Goal: Transaction & Acquisition: Obtain resource

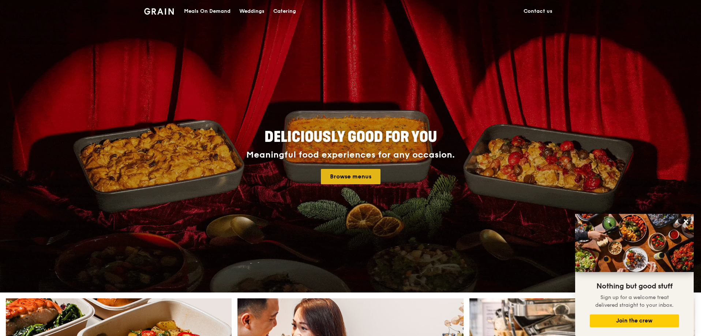
click at [351, 176] on link "Browse menus" at bounding box center [351, 176] width 60 height 15
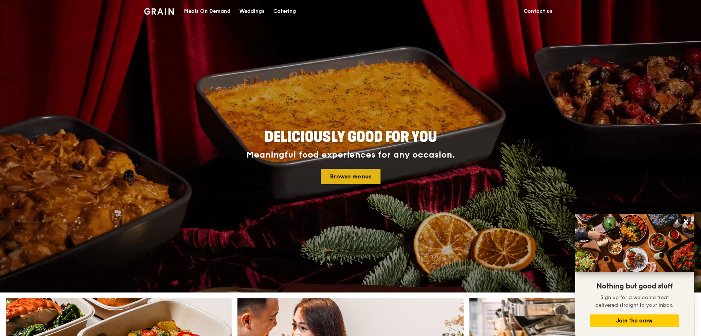
click at [354, 175] on link "Browse menus" at bounding box center [351, 176] width 60 height 15
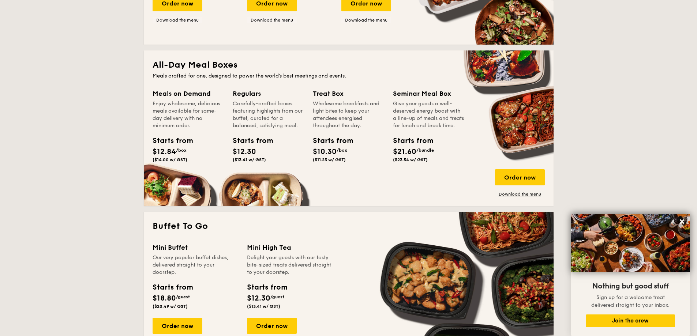
scroll to position [439, 0]
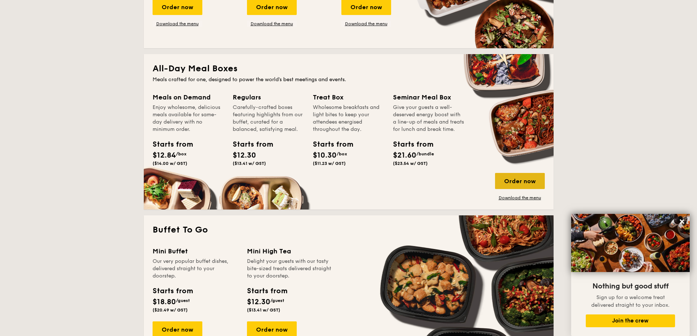
click at [515, 182] on div "Order now" at bounding box center [520, 181] width 50 height 16
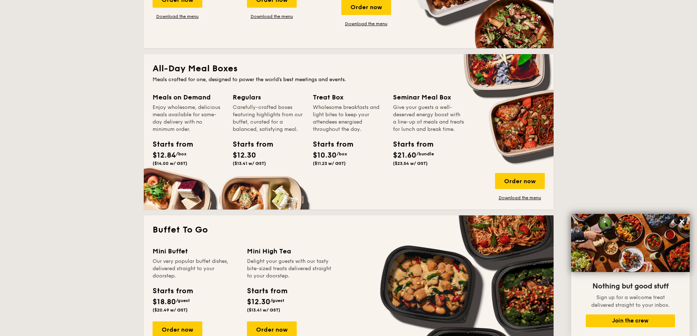
scroll to position [1238, 0]
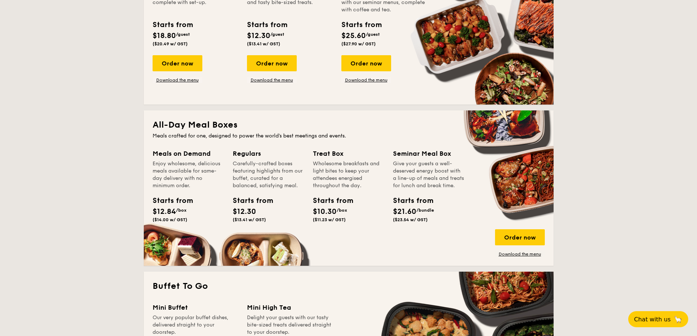
scroll to position [439, 0]
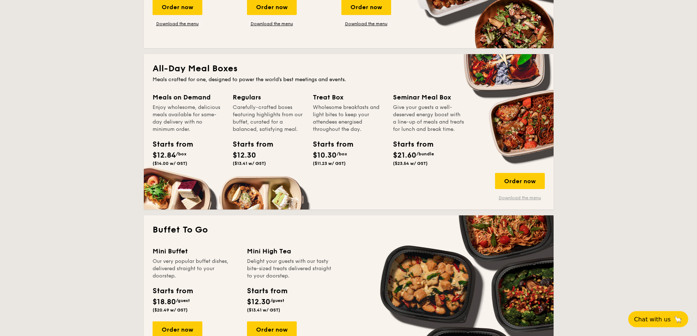
click at [521, 198] on link "Download the menu" at bounding box center [520, 198] width 50 height 6
